Goal: Information Seeking & Learning: Learn about a topic

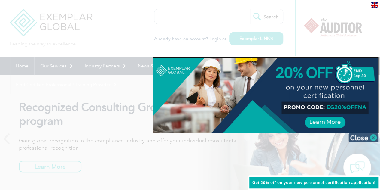
click at [372, 138] on img at bounding box center [363, 137] width 30 height 9
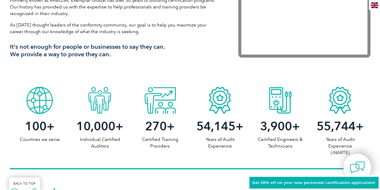
scroll to position [300, 0]
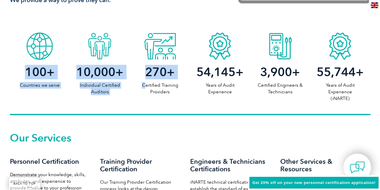
drag, startPoint x: 144, startPoint y: 86, endPoint x: 108, endPoint y: 96, distance: 36.7
click at [108, 96] on div "100 + Countries we serve 10,000 + Individual Certified Auditors 270 + Certified…" at bounding box center [190, 71] width 360 height 85
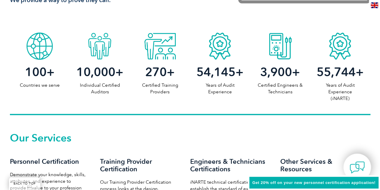
click at [108, 96] on div "100 + Countries we serve 10,000 + Individual Certified Auditors 270 + Certified…" at bounding box center [190, 71] width 360 height 85
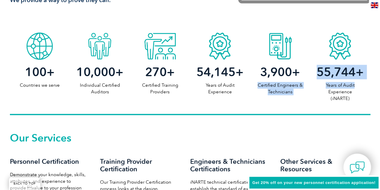
drag, startPoint x: 273, startPoint y: 90, endPoint x: 356, endPoint y: 93, distance: 83.6
click at [358, 89] on div "100 + Countries we serve 10,000 + Individual Certified Auditors 270 + Certified…" at bounding box center [190, 71] width 360 height 85
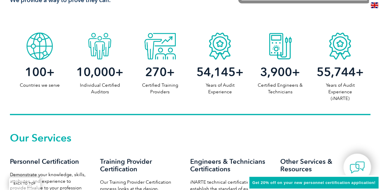
click at [355, 96] on p "Years of Audit Experience (iNARTE)" at bounding box center [340, 92] width 60 height 20
click at [353, 99] on p "Years of Audit Experience (iNARTE)" at bounding box center [340, 92] width 60 height 20
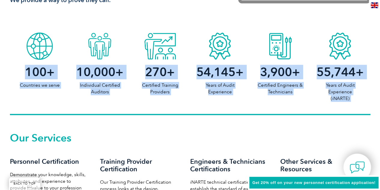
drag, startPoint x: 353, startPoint y: 99, endPoint x: 30, endPoint y: 31, distance: 330.5
click at [30, 31] on div "100 + Countries we serve 10,000 + Individual Certified Auditors 270 + Certified…" at bounding box center [190, 71] width 360 height 85
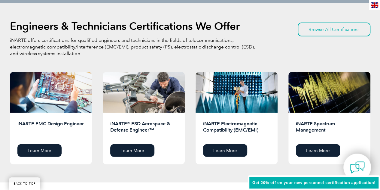
scroll to position [781, 0]
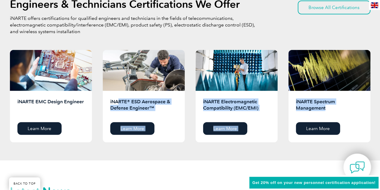
drag, startPoint x: 117, startPoint y: 101, endPoint x: 339, endPoint y: 107, distance: 222.7
click at [339, 107] on div "Engineers & Technicians Certifications We Offer iNARTE offers certifications fo…" at bounding box center [190, 70] width 360 height 143
click at [339, 107] on h2 "iNARTE Spectrum Management" at bounding box center [329, 107] width 67 height 19
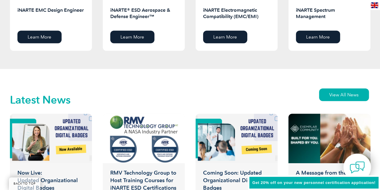
scroll to position [931, 0]
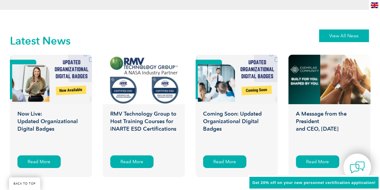
click at [362, 39] on link "View All News" at bounding box center [344, 35] width 50 height 13
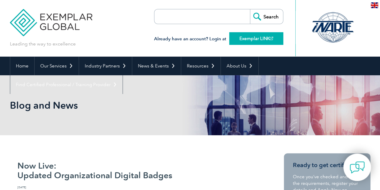
click at [248, 39] on link "Exemplar LINK" at bounding box center [256, 38] width 54 height 13
